Goal: Task Accomplishment & Management: Use online tool/utility

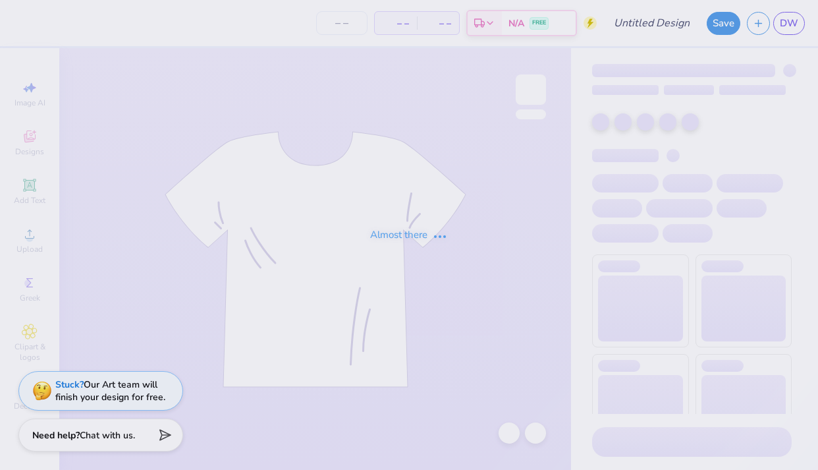
type input "MENS SOCCER CLUB"
type input "200"
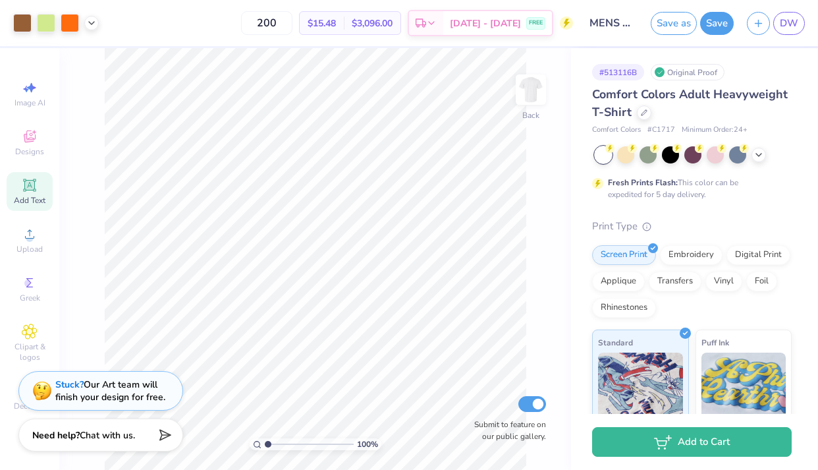
click at [42, 197] on span "Add Text" at bounding box center [30, 200] width 32 height 11
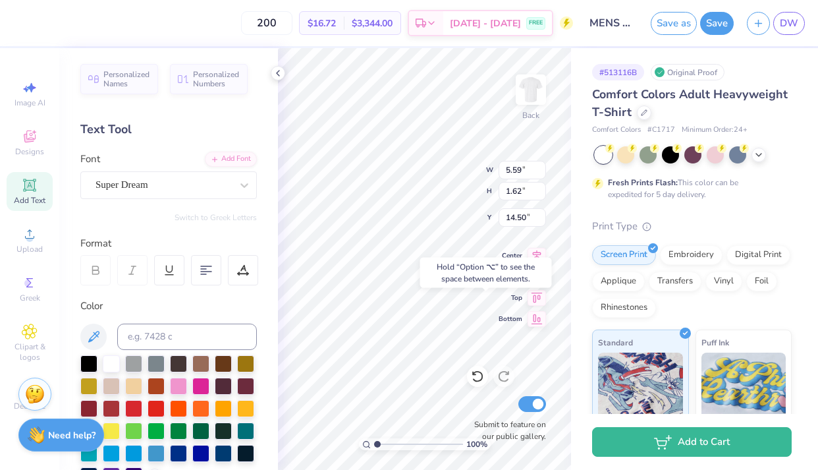
type input "14.50"
click at [206, 188] on div "Super Dream" at bounding box center [163, 185] width 138 height 20
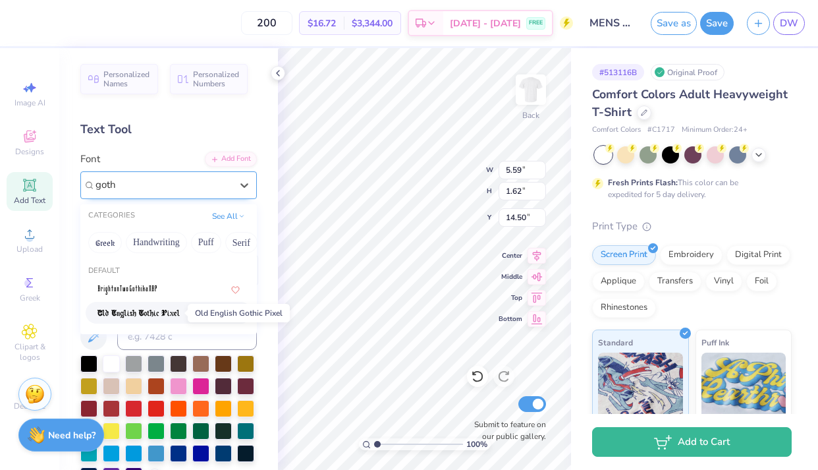
click at [176, 310] on img at bounding box center [139, 313] width 82 height 9
type input "goth"
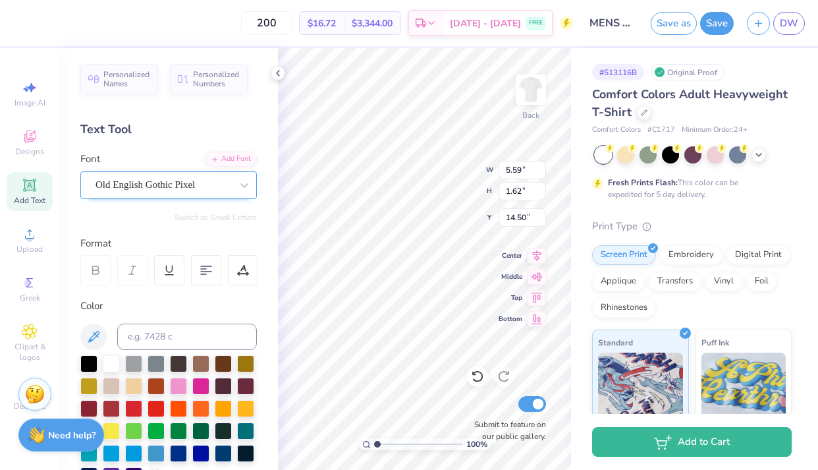
type input "6.47"
type input "1.73"
type input "14.44"
click at [211, 338] on input at bounding box center [187, 336] width 140 height 26
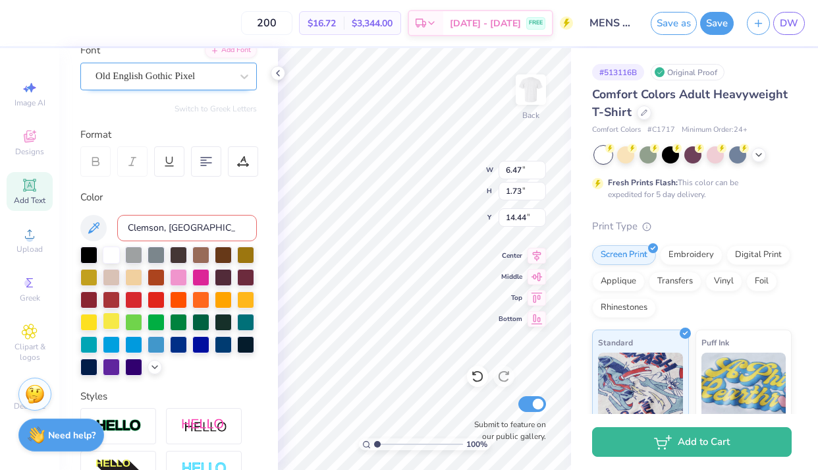
scroll to position [110, 0]
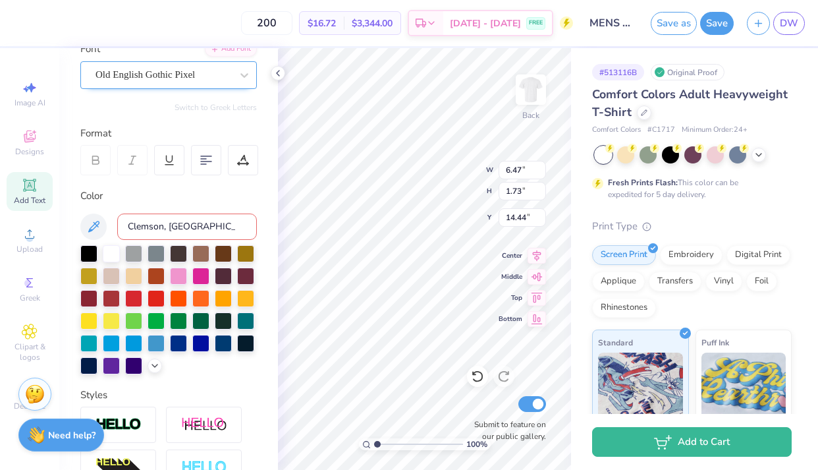
type input "Clemson, [GEOGRAPHIC_DATA]"
click at [221, 209] on div "Color Clemson, [GEOGRAPHIC_DATA]" at bounding box center [168, 281] width 177 height 186
click at [92, 254] on div at bounding box center [88, 252] width 17 height 17
click at [177, 231] on input at bounding box center [187, 226] width 140 height 26
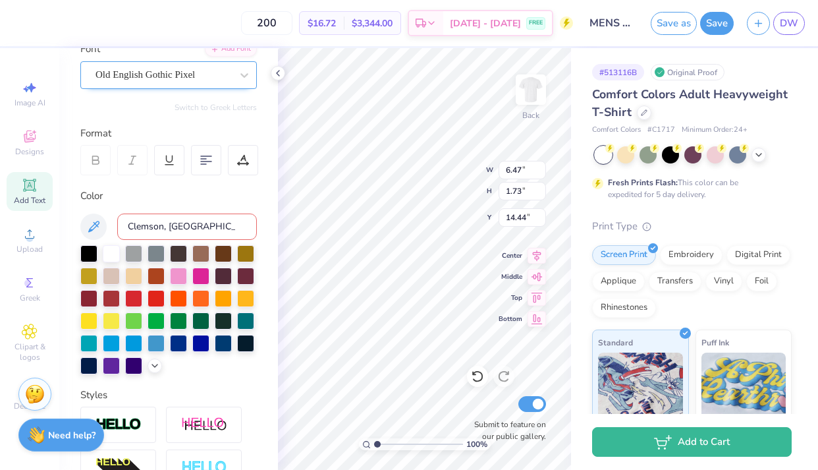
type input "Clemson, [GEOGRAPHIC_DATA]"
type input "10.00"
type input "0.93"
type input "2.54"
type input "9.74"
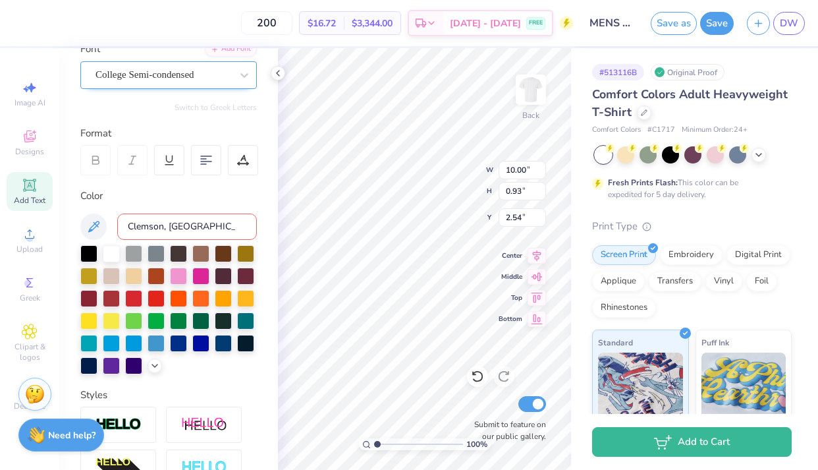
type input "4.11"
click at [531, 98] on img at bounding box center [531, 89] width 53 height 53
type input "6.42"
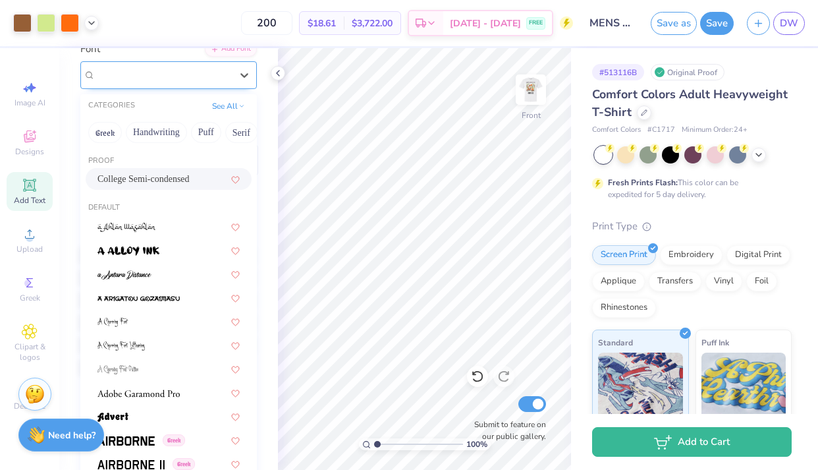
click at [197, 83] on div at bounding box center [164, 75] width 136 height 18
click at [115, 134] on button "Greek" at bounding box center [105, 132] width 34 height 21
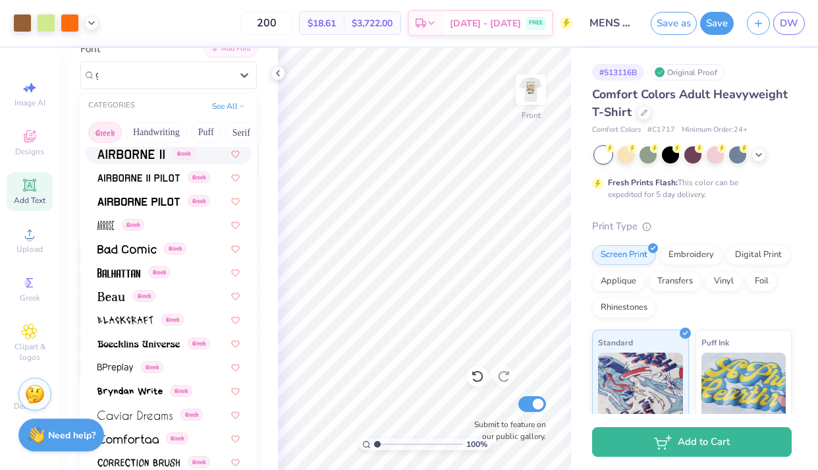
scroll to position [0, 0]
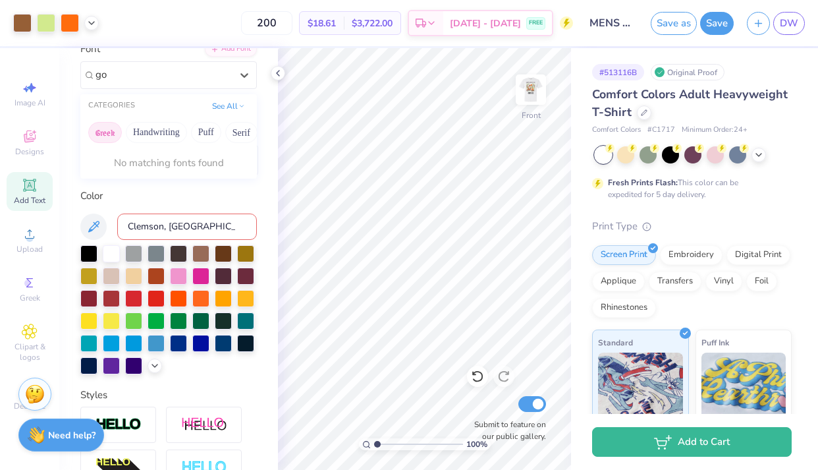
type input "g"
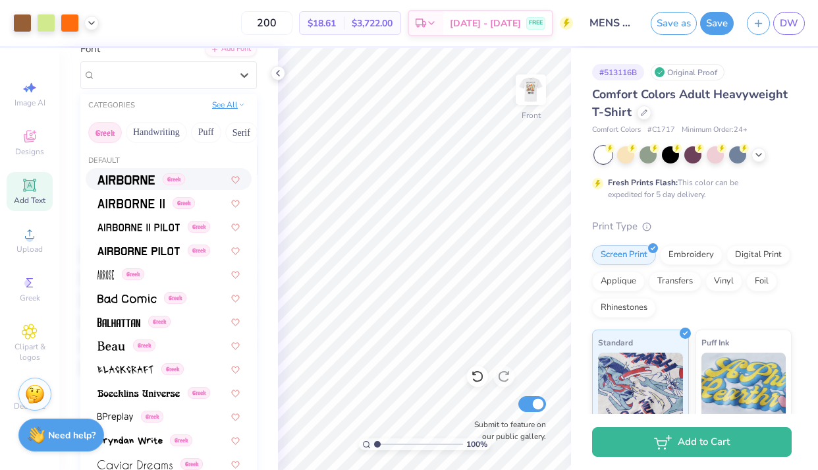
click at [231, 103] on button "See All" at bounding box center [228, 104] width 41 height 13
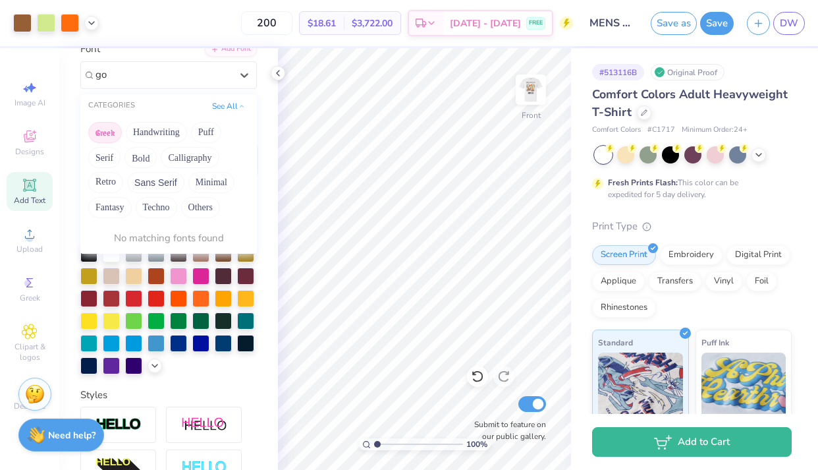
type input "g"
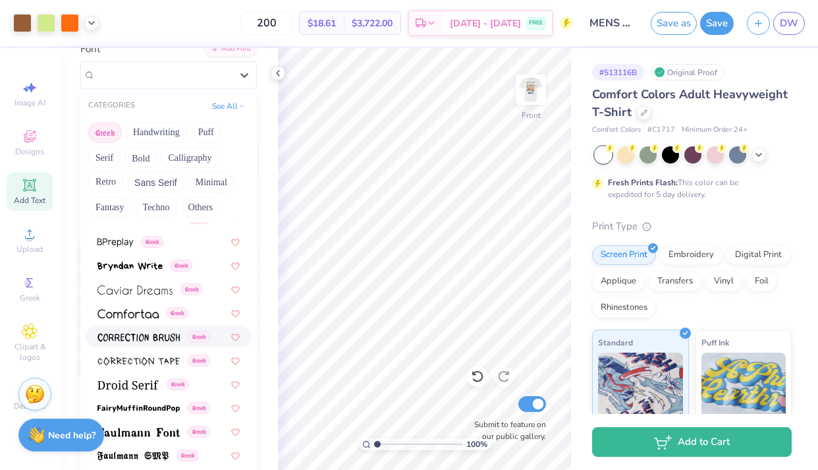
scroll to position [252, 0]
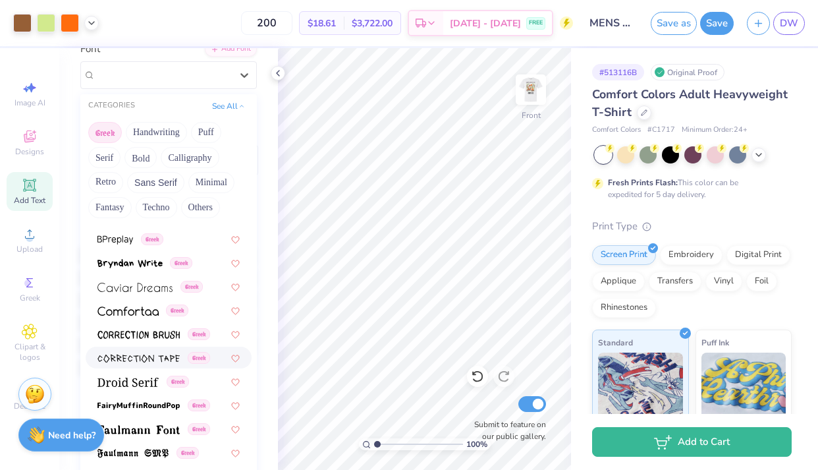
click at [154, 357] on img at bounding box center [139, 358] width 82 height 9
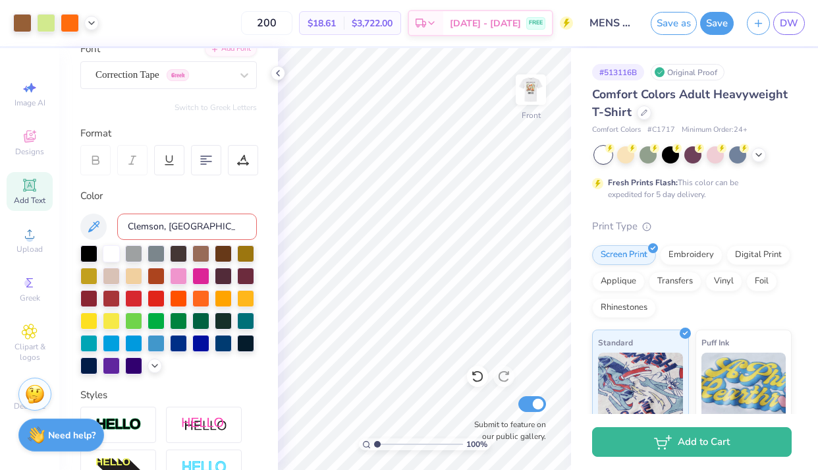
click at [198, 231] on input "Clemson, [GEOGRAPHIC_DATA]" at bounding box center [187, 226] width 140 height 26
click at [203, 225] on input "Clemson, [GEOGRAPHIC_DATA]" at bounding box center [187, 226] width 140 height 26
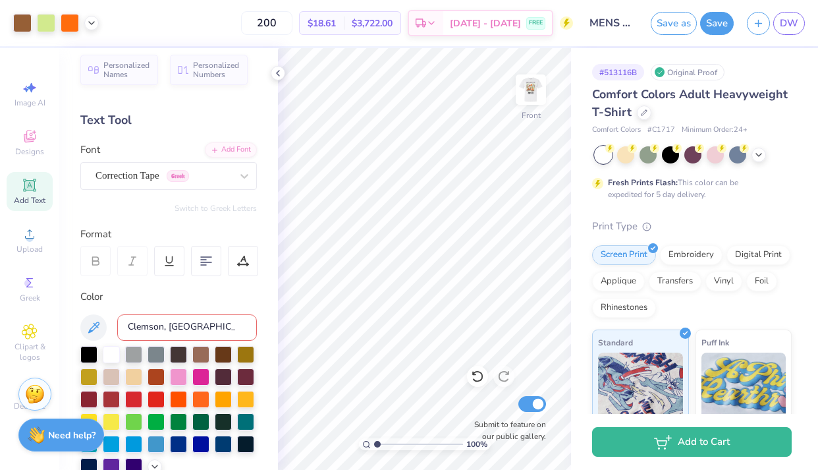
scroll to position [0, 0]
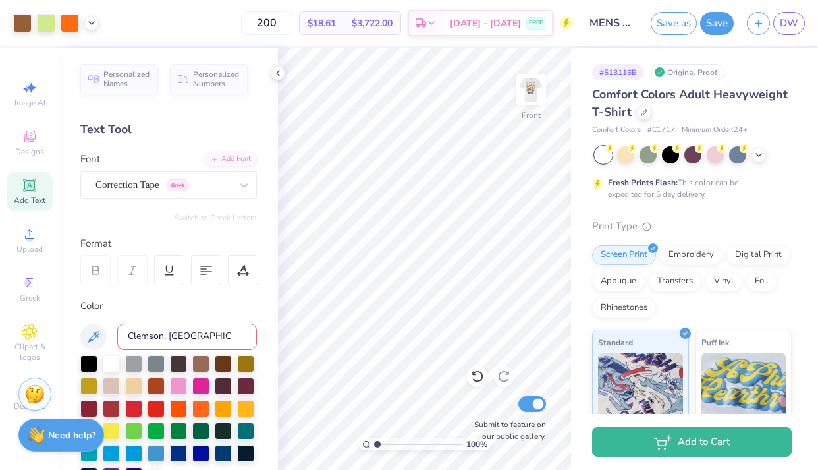
click at [194, 296] on div "Personalized Names Personalized Numbers Text Tool Add Font Font Correction Tape…" at bounding box center [168, 259] width 219 height 422
click at [241, 160] on div "Add Font" at bounding box center [231, 157] width 52 height 15
click at [38, 192] on div "Add Text" at bounding box center [30, 191] width 46 height 39
type input "17.47"
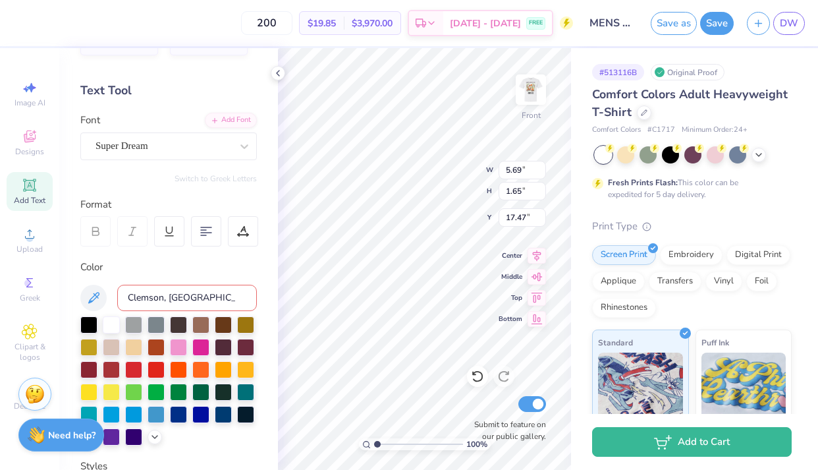
scroll to position [47, 0]
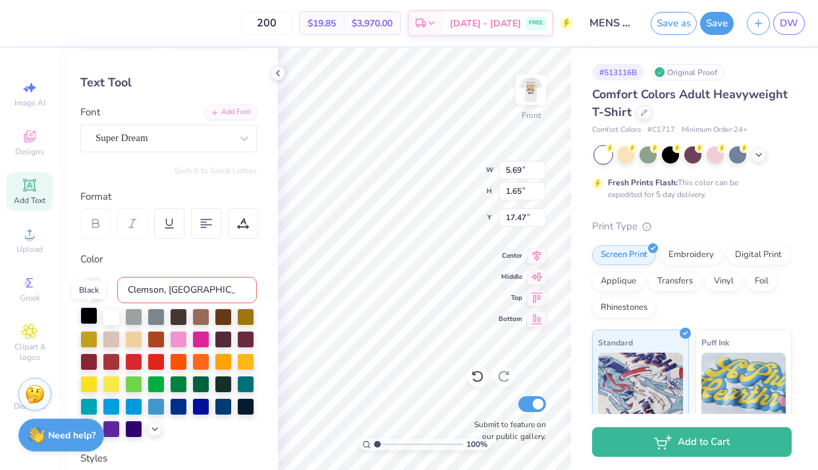
type textarea "Clemson, [GEOGRAPHIC_DATA]"
click at [84, 315] on div at bounding box center [88, 315] width 17 height 17
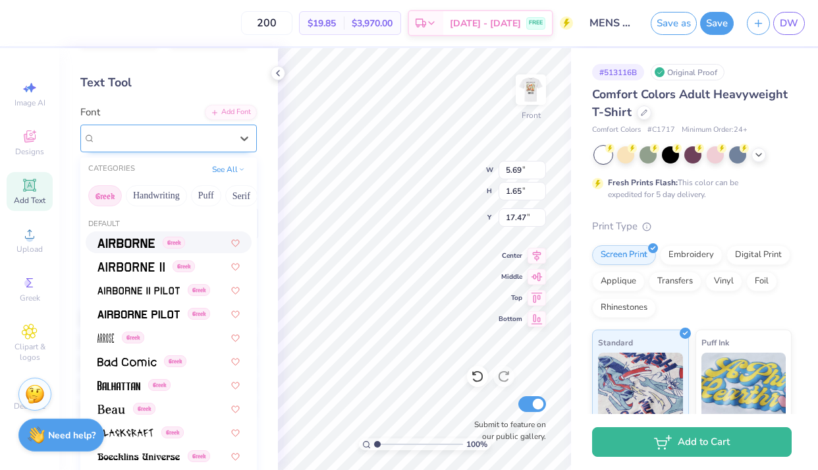
click at [162, 145] on div "Super Dream" at bounding box center [163, 138] width 138 height 20
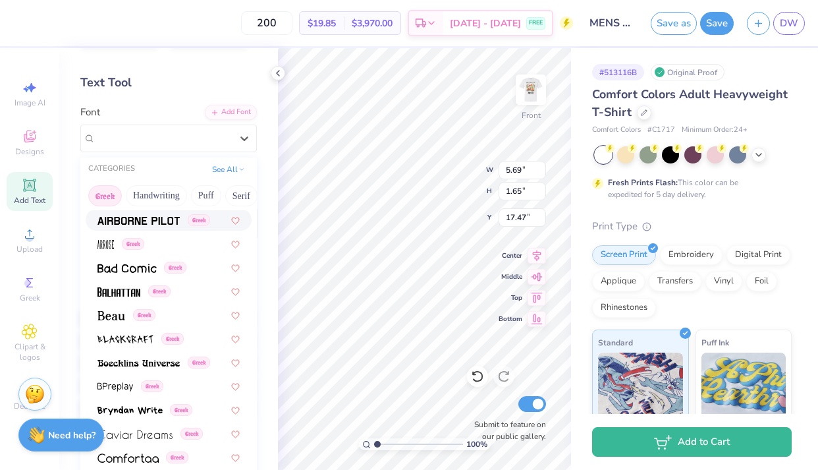
scroll to position [96, 0]
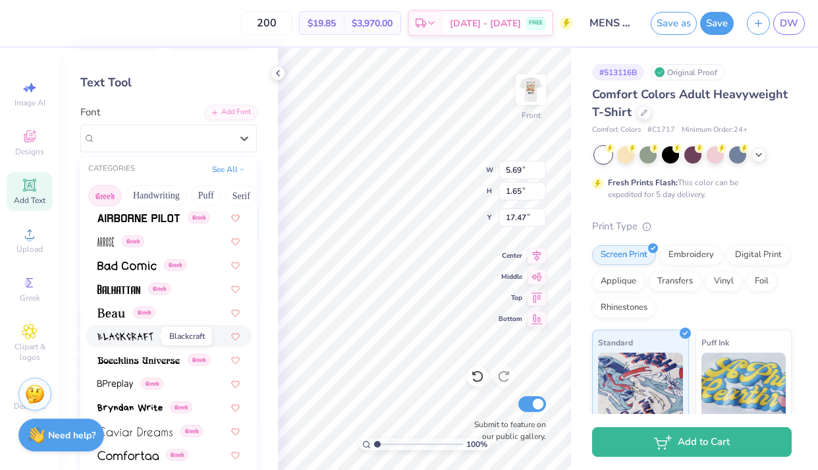
click at [144, 338] on img at bounding box center [126, 336] width 56 height 9
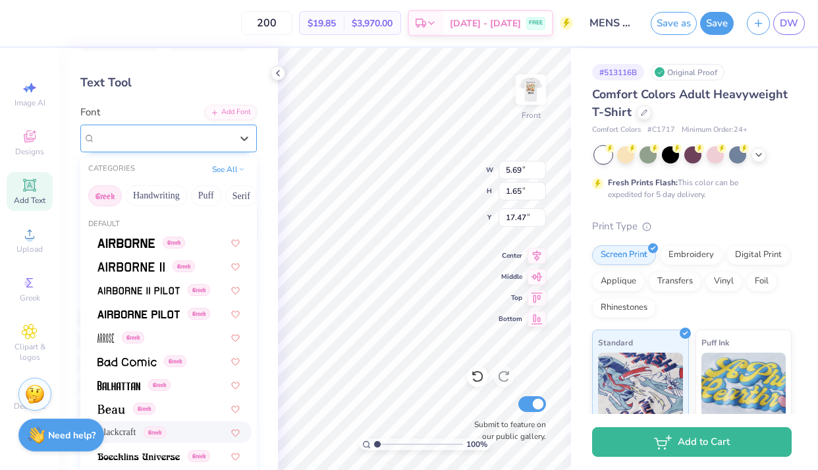
click at [142, 142] on div "Blackcraft Greek" at bounding box center [163, 138] width 138 height 20
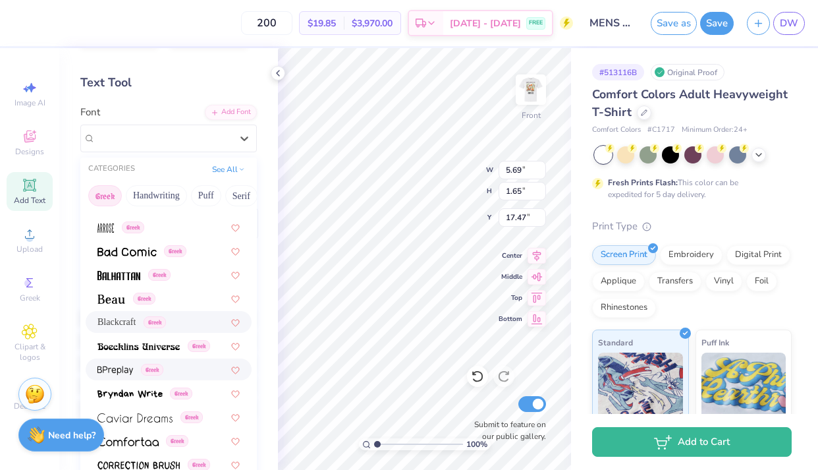
scroll to position [113, 0]
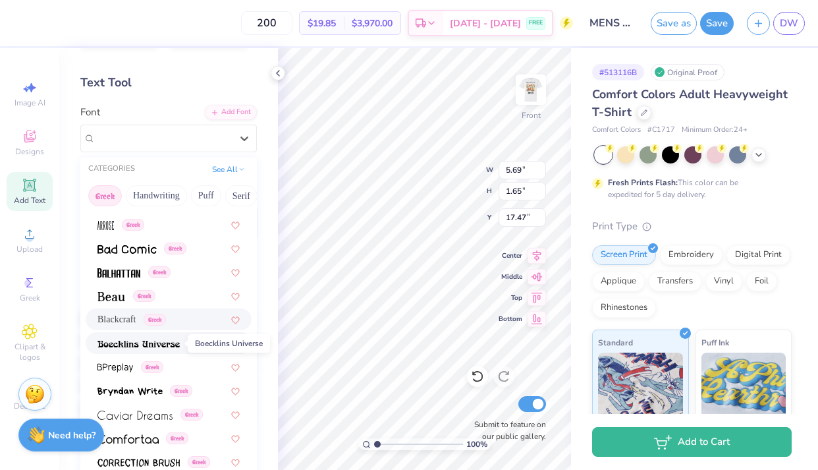
click at [136, 341] on img at bounding box center [139, 343] width 82 height 9
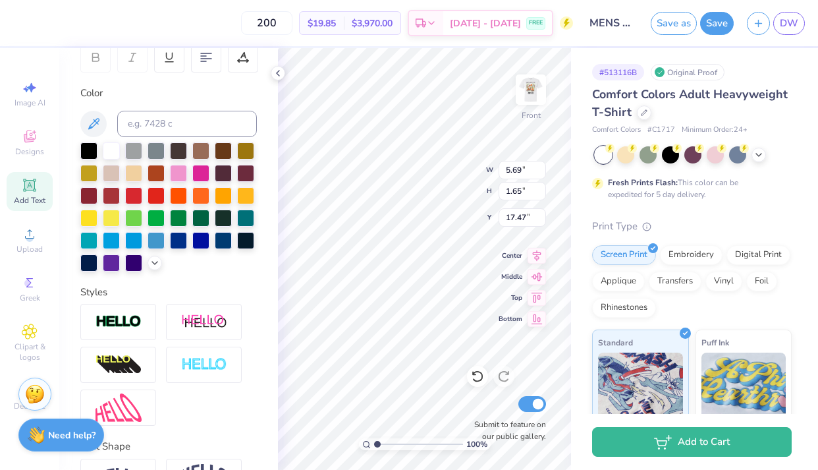
scroll to position [0, 1]
type input "10.16"
type input "9.90"
type input "6.42"
type input "13.42"
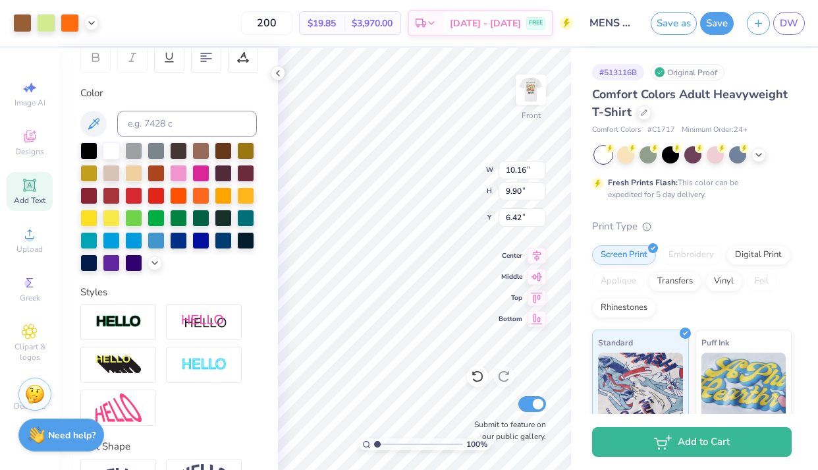
type input "1.84"
type input "17.37"
type input "7.01"
type input "0.96"
type input "17.17"
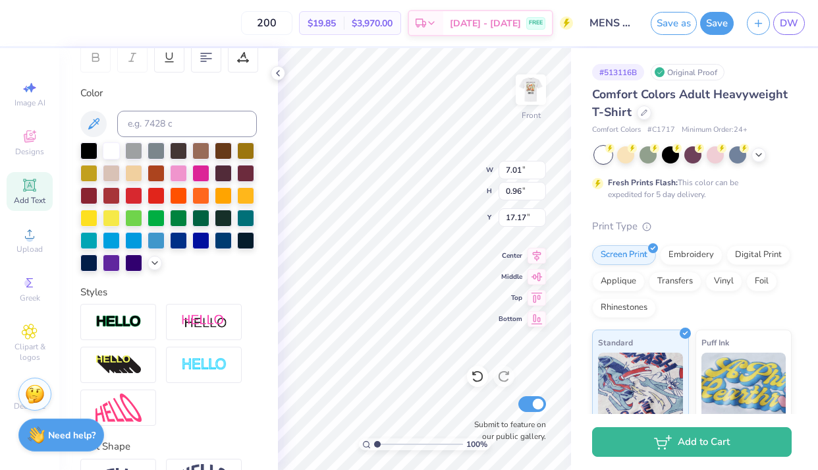
type input "10.16"
type input "9.90"
type input "6.42"
click at [36, 132] on icon at bounding box center [30, 136] width 16 height 16
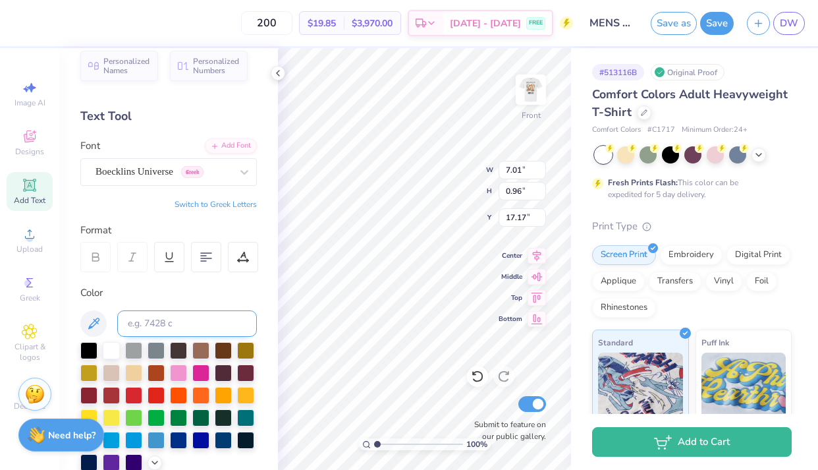
scroll to position [0, 0]
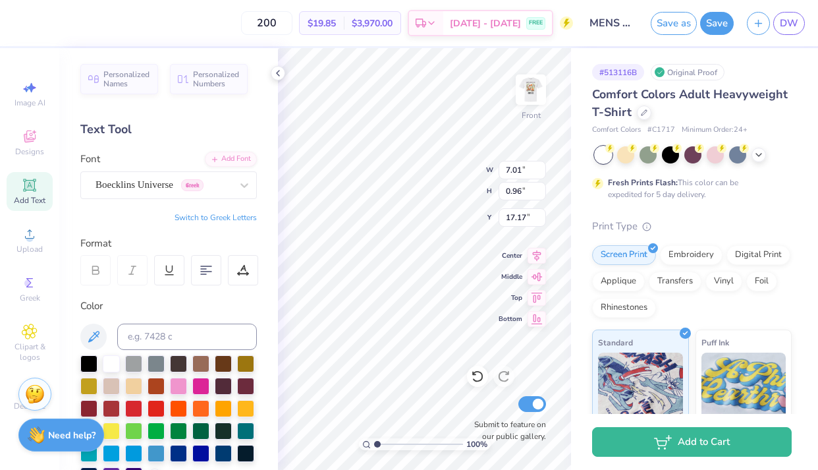
click at [30, 182] on icon at bounding box center [29, 185] width 10 height 10
type input "5.69"
type input "1.65"
type input "4.19"
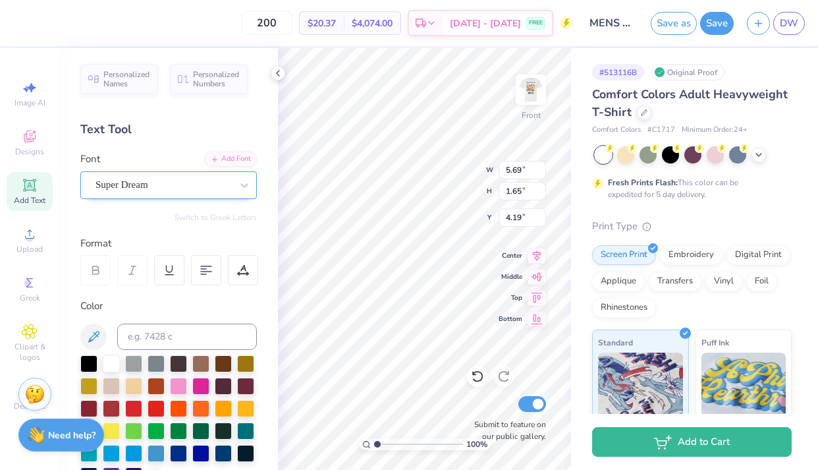
type textarea "Socctoberfest"
click at [221, 185] on div "Super Dream" at bounding box center [163, 185] width 138 height 20
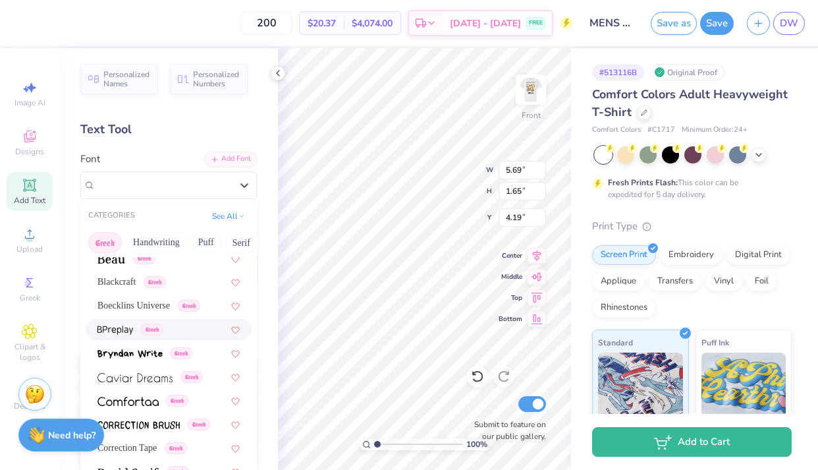
scroll to position [202, 0]
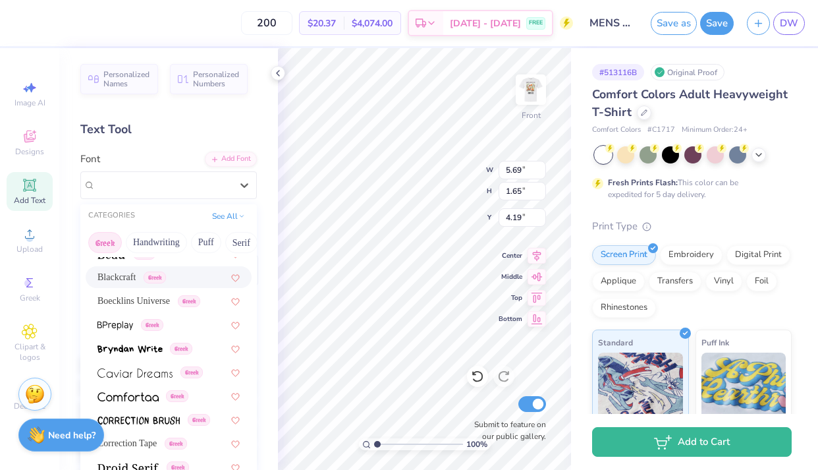
click at [121, 279] on span "Blackcraft" at bounding box center [117, 277] width 38 height 14
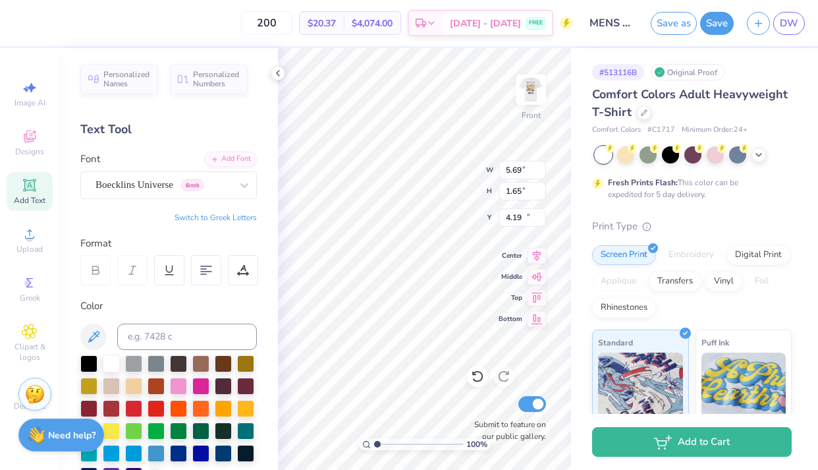
type input "7.01"
type input "0.96"
type input "19.00"
type input "10.16"
type input "9.90"
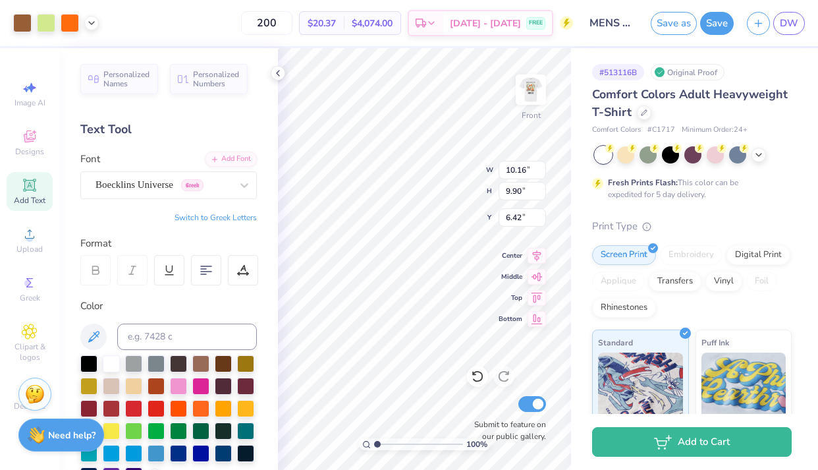
type input "8.80"
type input "14.53"
type input "1.87"
type input "6.15"
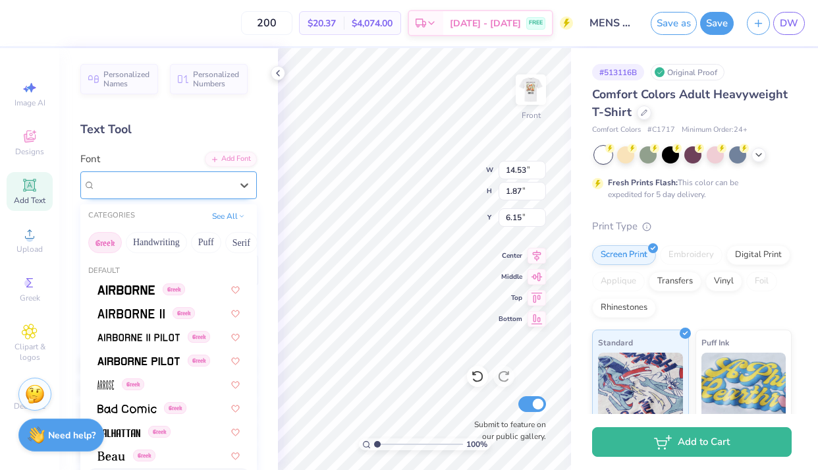
click at [188, 190] on div "Blackcraft Greek" at bounding box center [163, 185] width 138 height 20
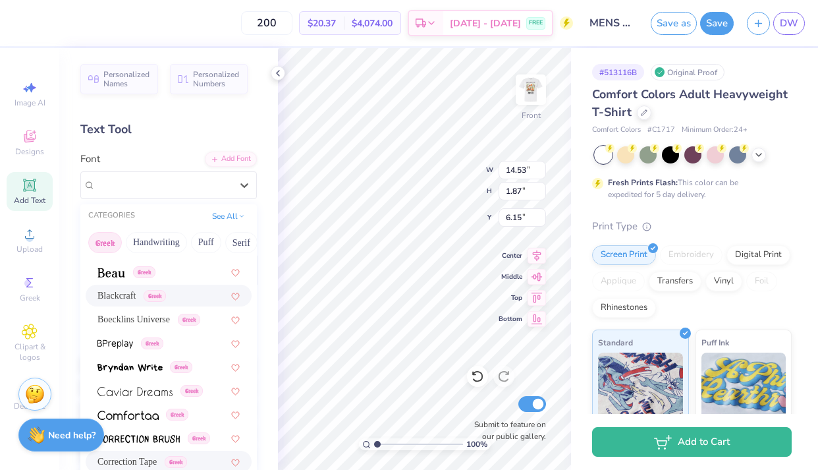
scroll to position [263, 0]
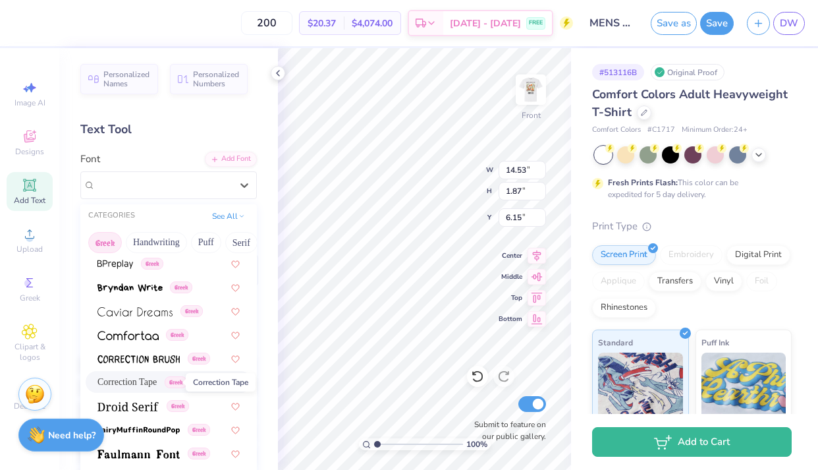
click at [151, 383] on span "Correction Tape" at bounding box center [127, 382] width 59 height 14
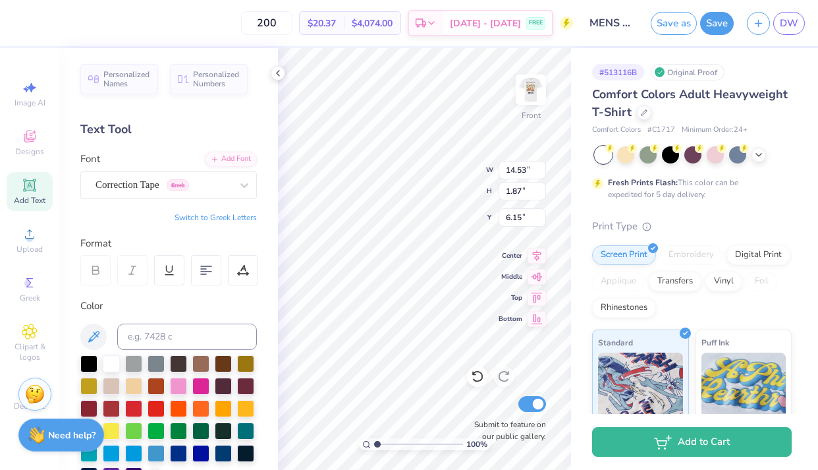
type input "1.80"
type input "6.19"
type input "7.01"
type input "0.96"
type input "19.51"
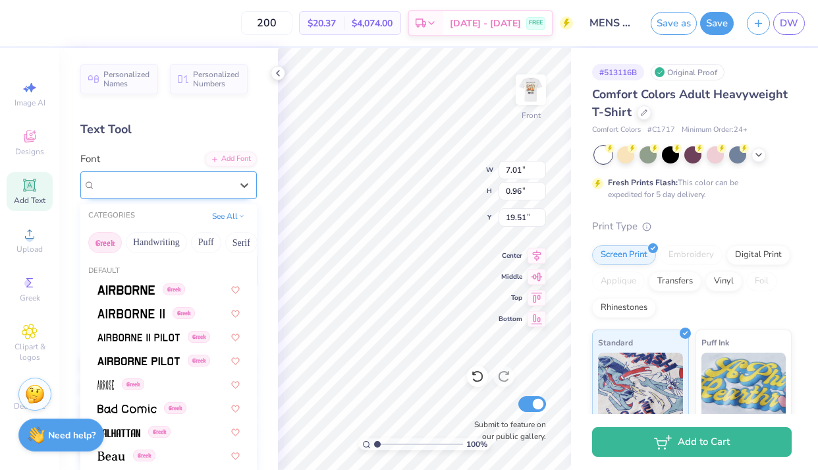
click at [128, 182] on div "Boecklins Universe Greek" at bounding box center [163, 185] width 138 height 20
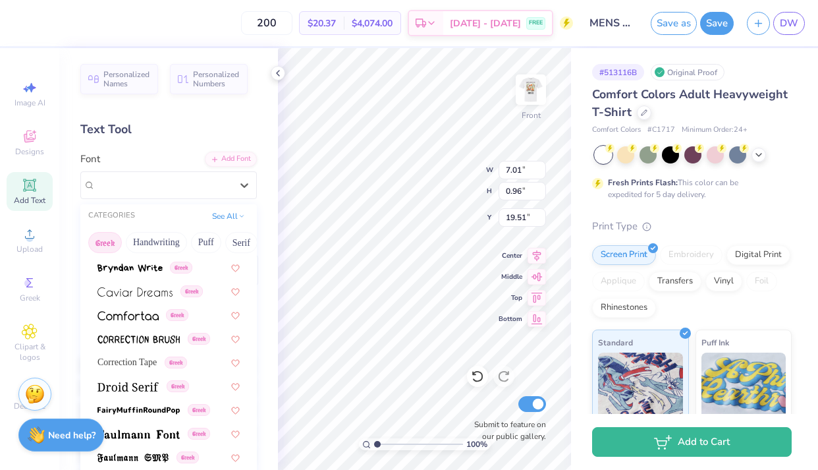
scroll to position [285, 0]
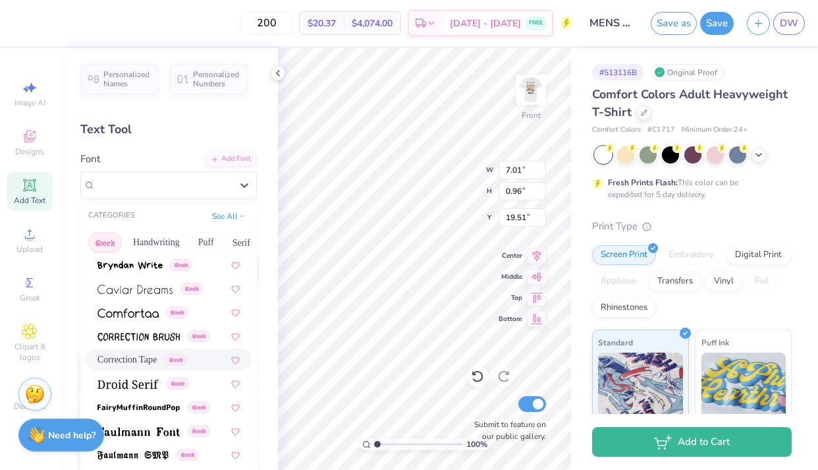
click at [136, 359] on span "Correction Tape" at bounding box center [127, 359] width 59 height 14
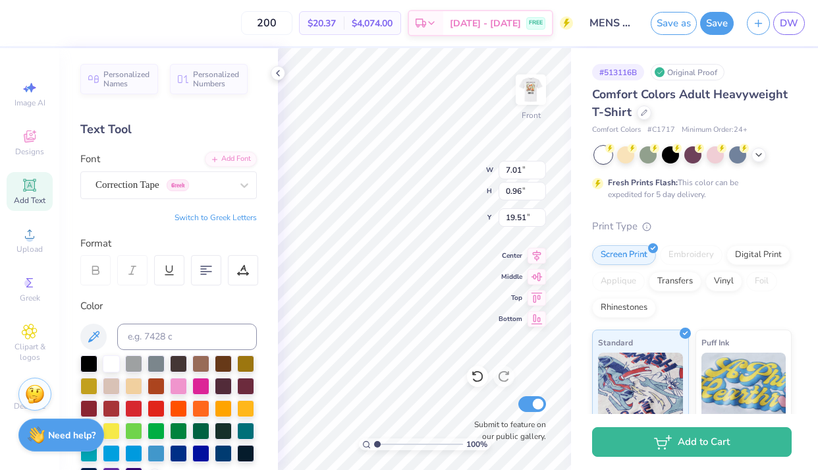
type input "7.97"
type input "1.25"
type input "19.37"
click at [87, 359] on div at bounding box center [88, 362] width 17 height 17
click at [528, 90] on img at bounding box center [531, 89] width 53 height 53
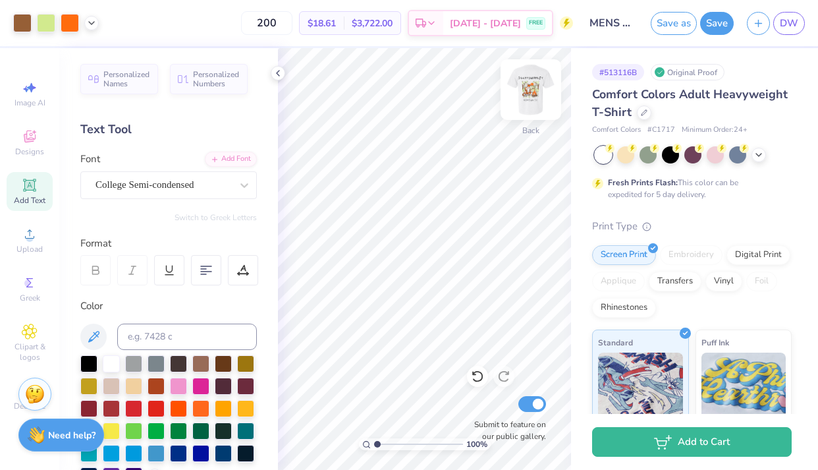
click at [526, 98] on img at bounding box center [531, 89] width 53 height 53
